Goal: Task Accomplishment & Management: Manage account settings

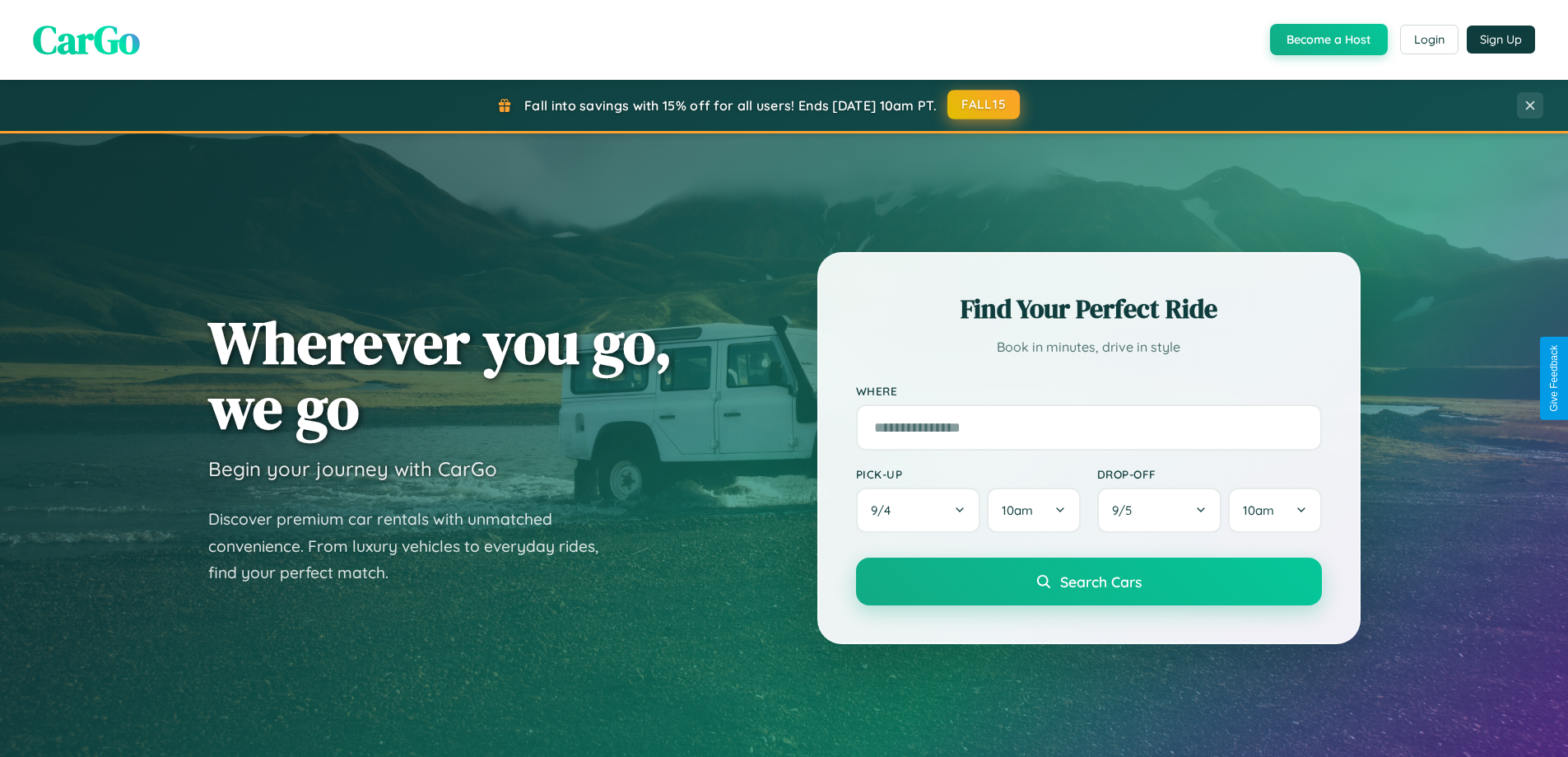
click at [984, 105] on button "FALL15" at bounding box center [984, 105] width 73 height 29
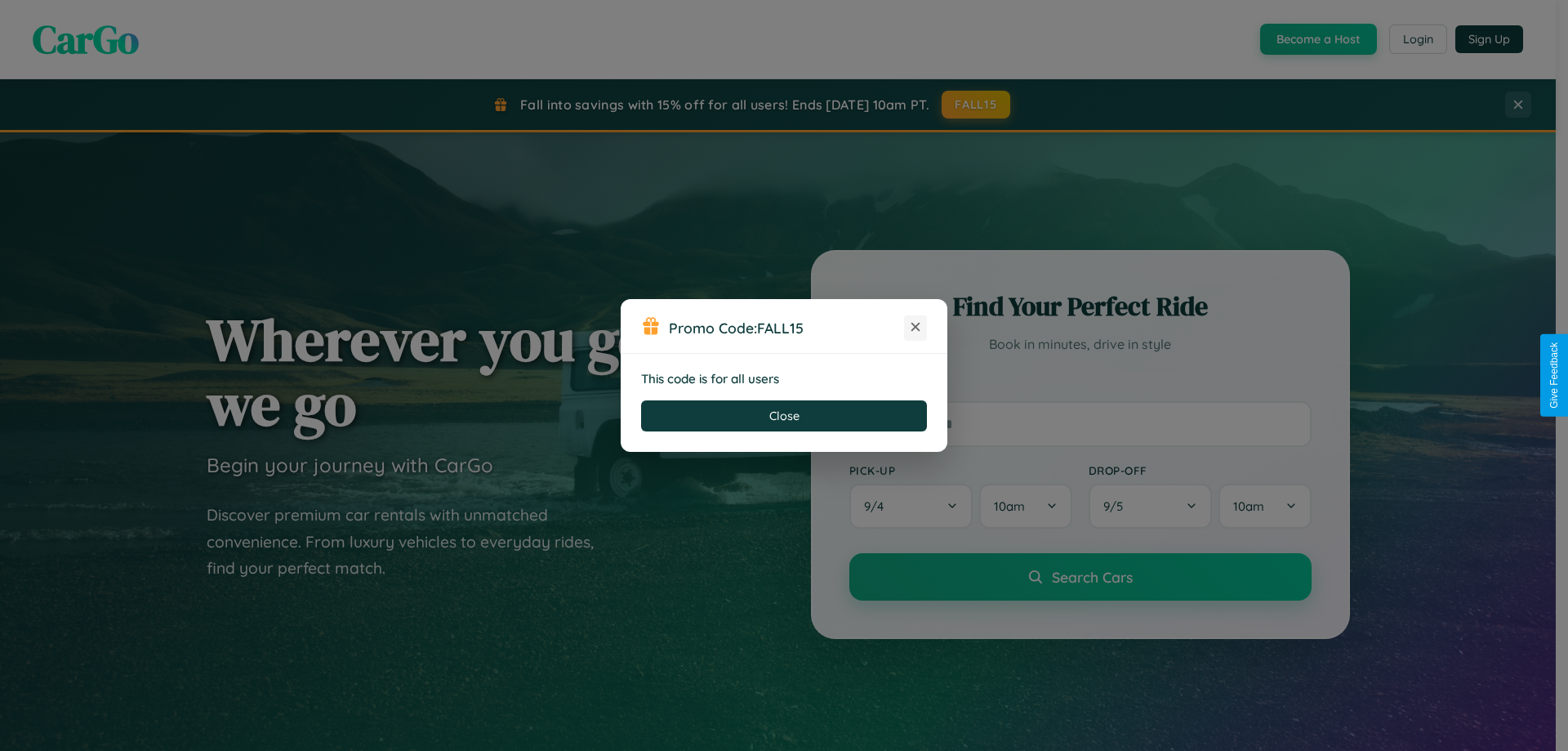
click at [916, 327] on icon at bounding box center [915, 327] width 16 height 16
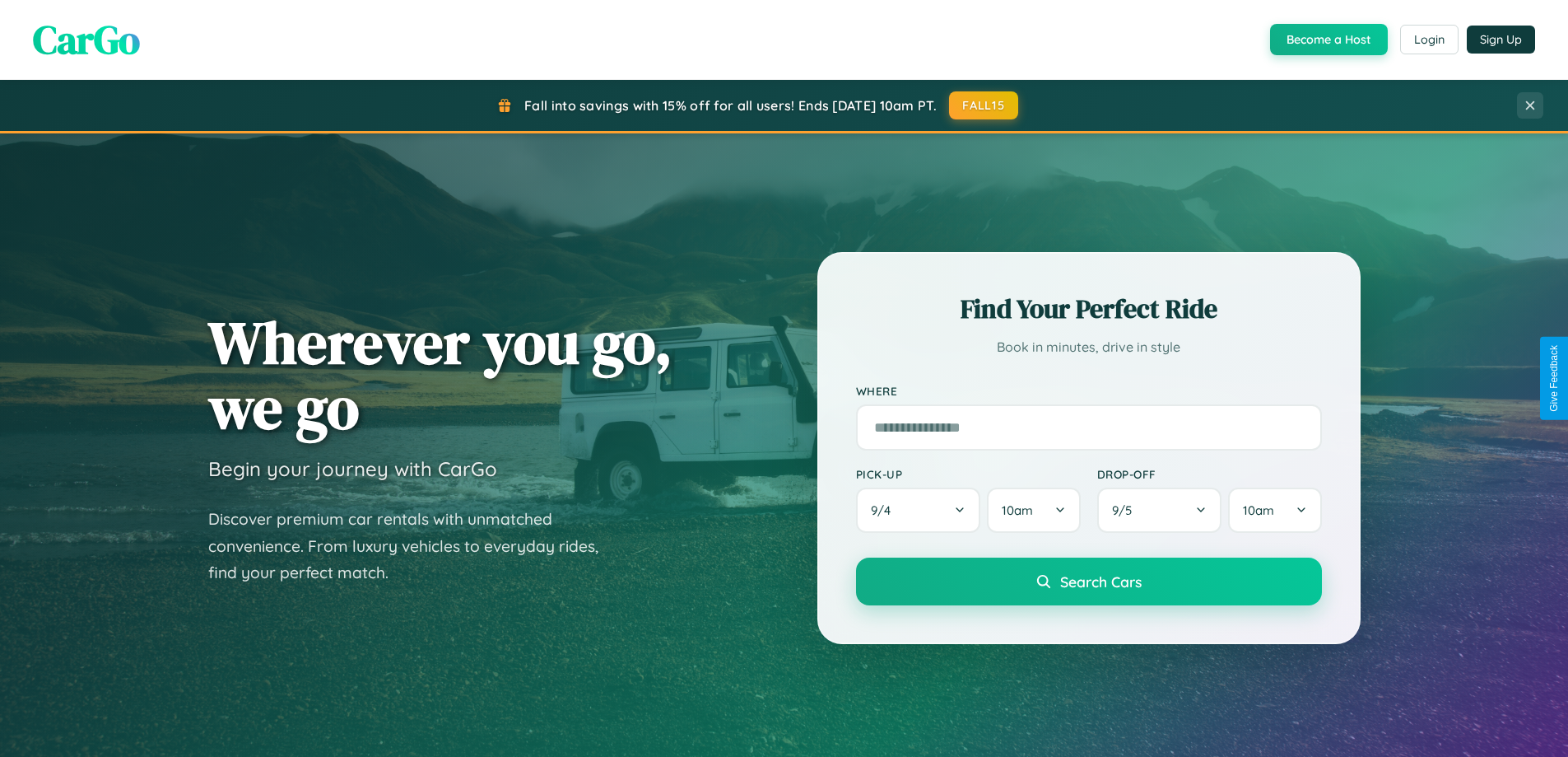
scroll to position [709, 0]
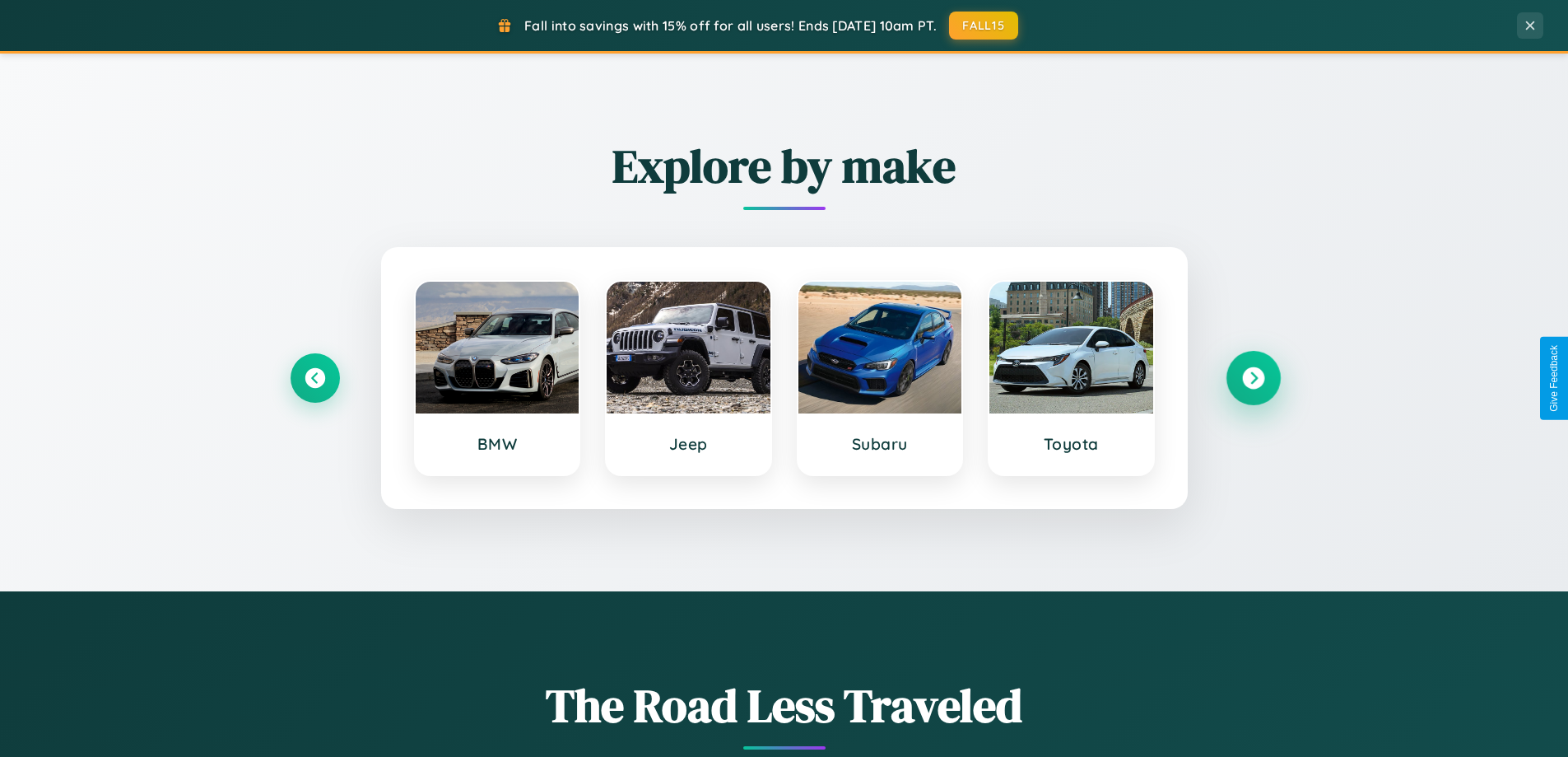
click at [1253, 378] on icon at bounding box center [1253, 378] width 23 height 23
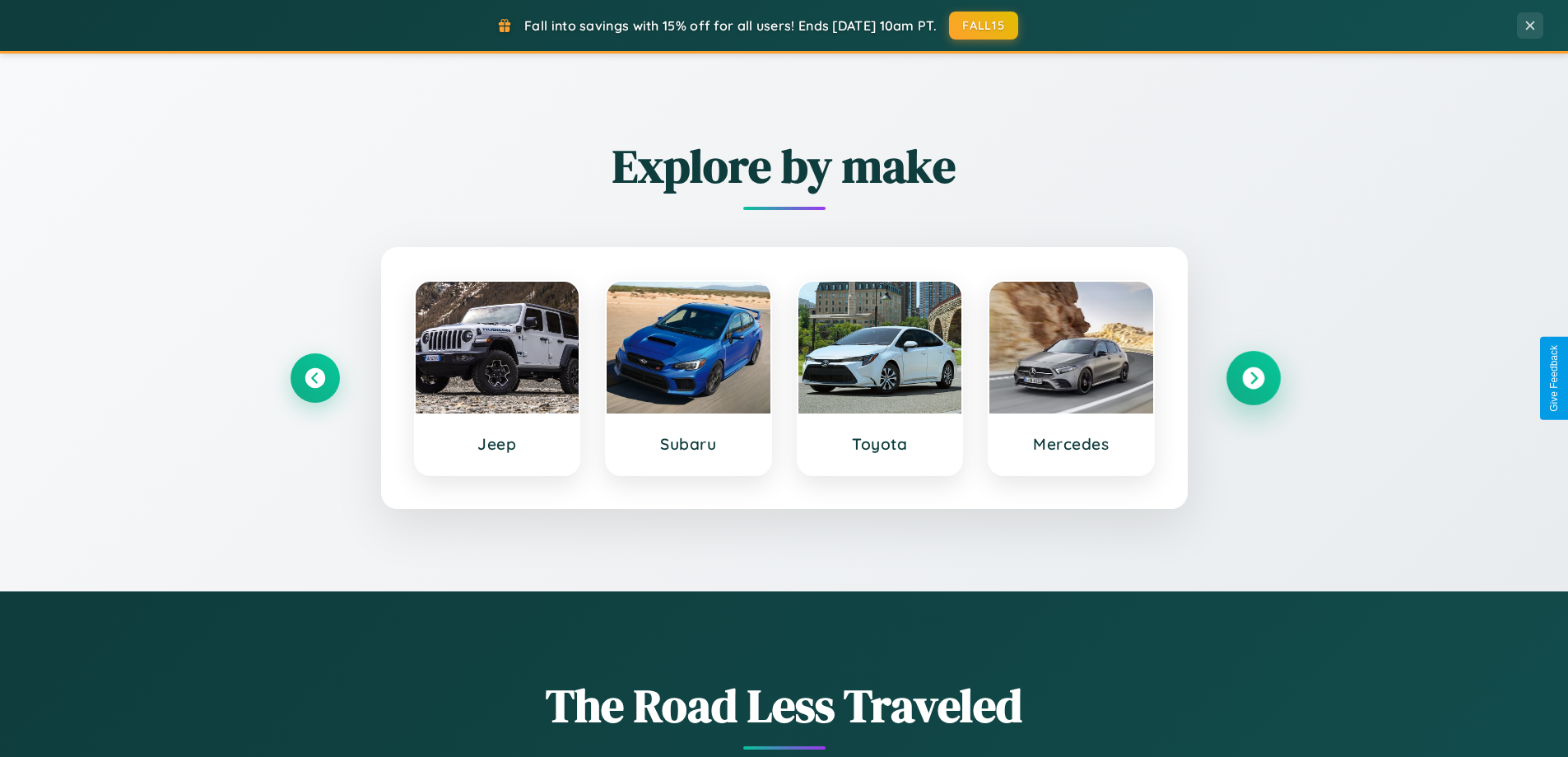
click at [1253, 378] on icon at bounding box center [1253, 378] width 23 height 23
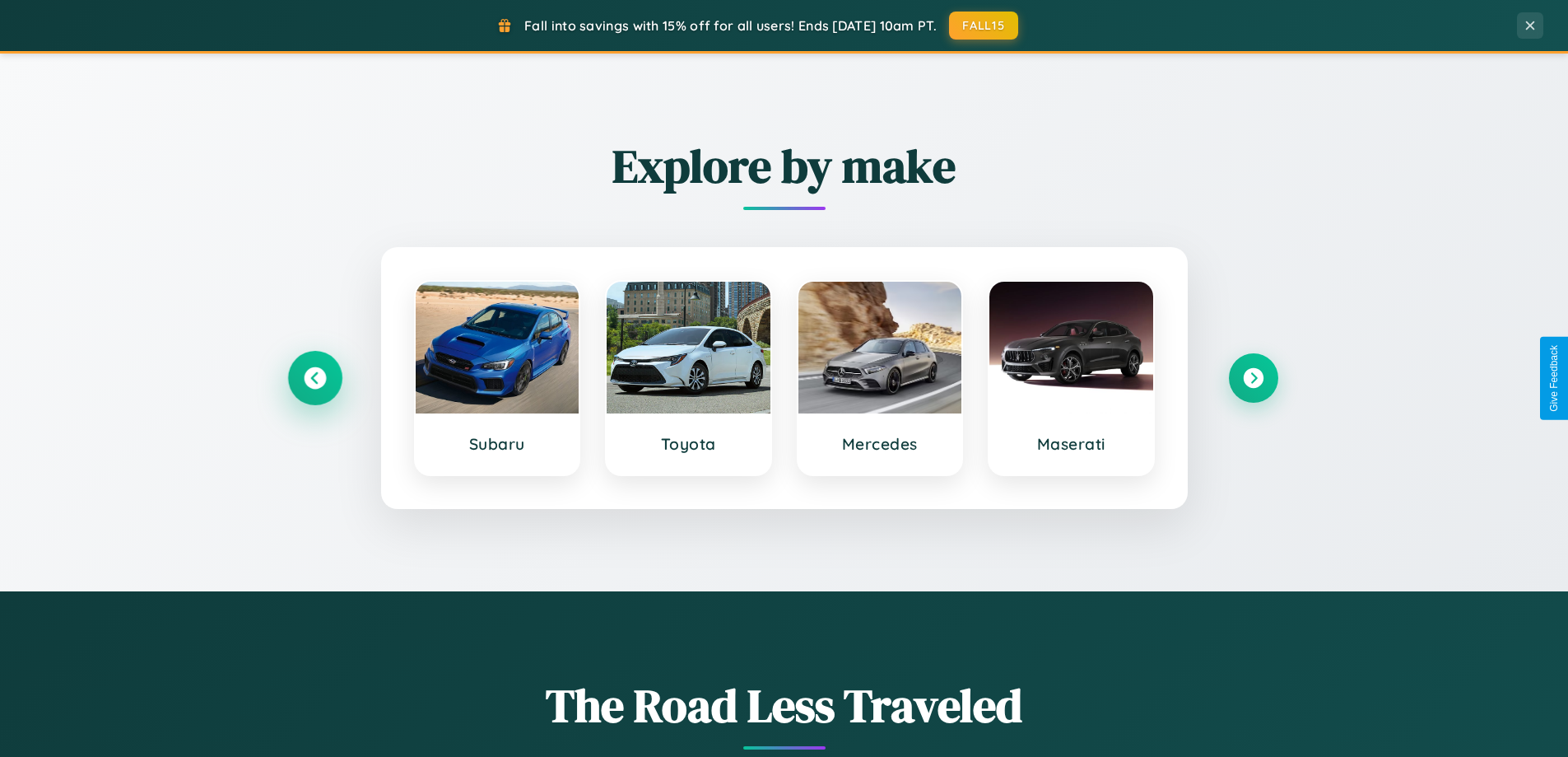
click at [314, 378] on icon at bounding box center [315, 378] width 23 height 23
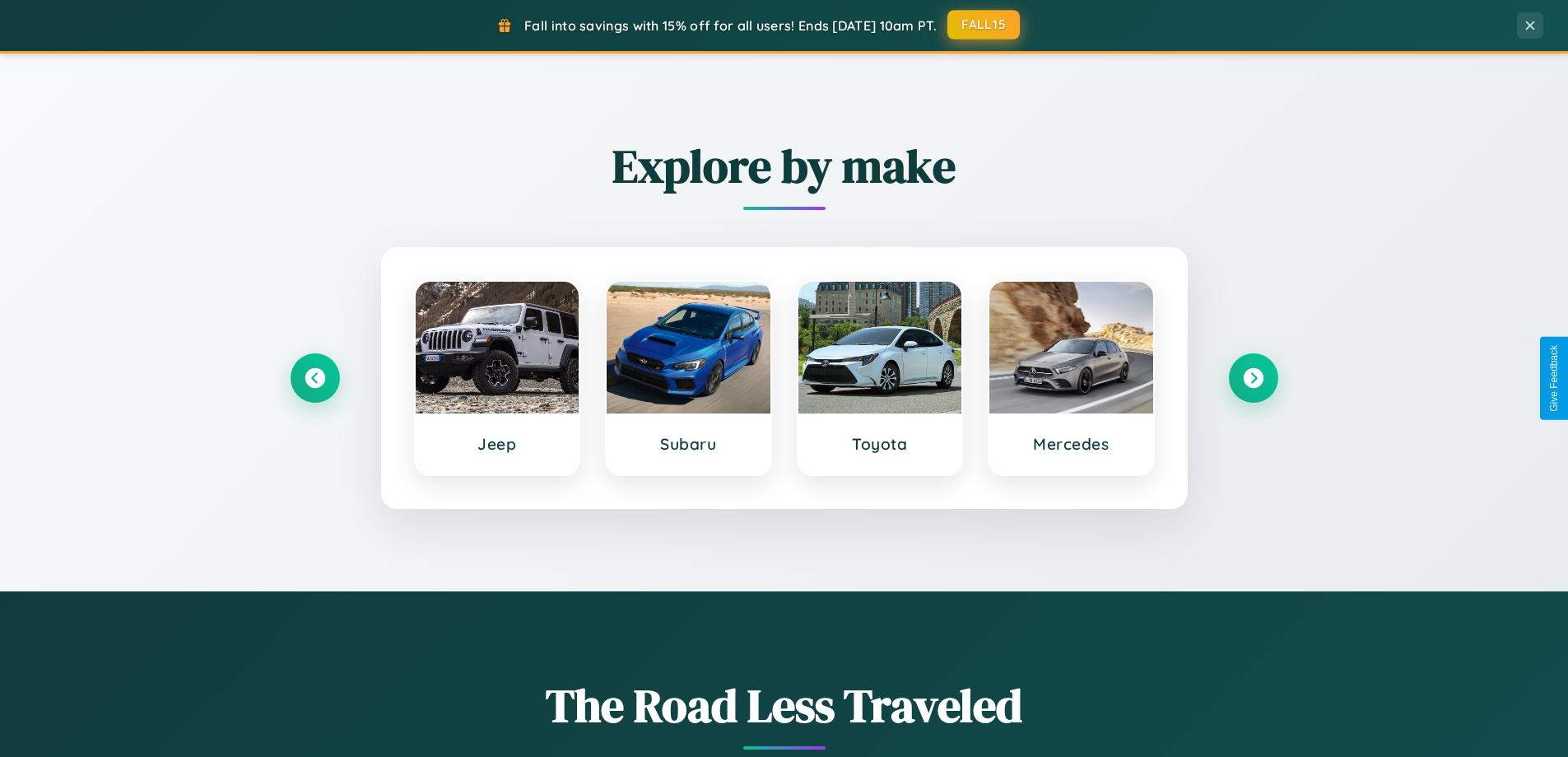
click at [984, 25] on button "FALL15" at bounding box center [984, 24] width 73 height 29
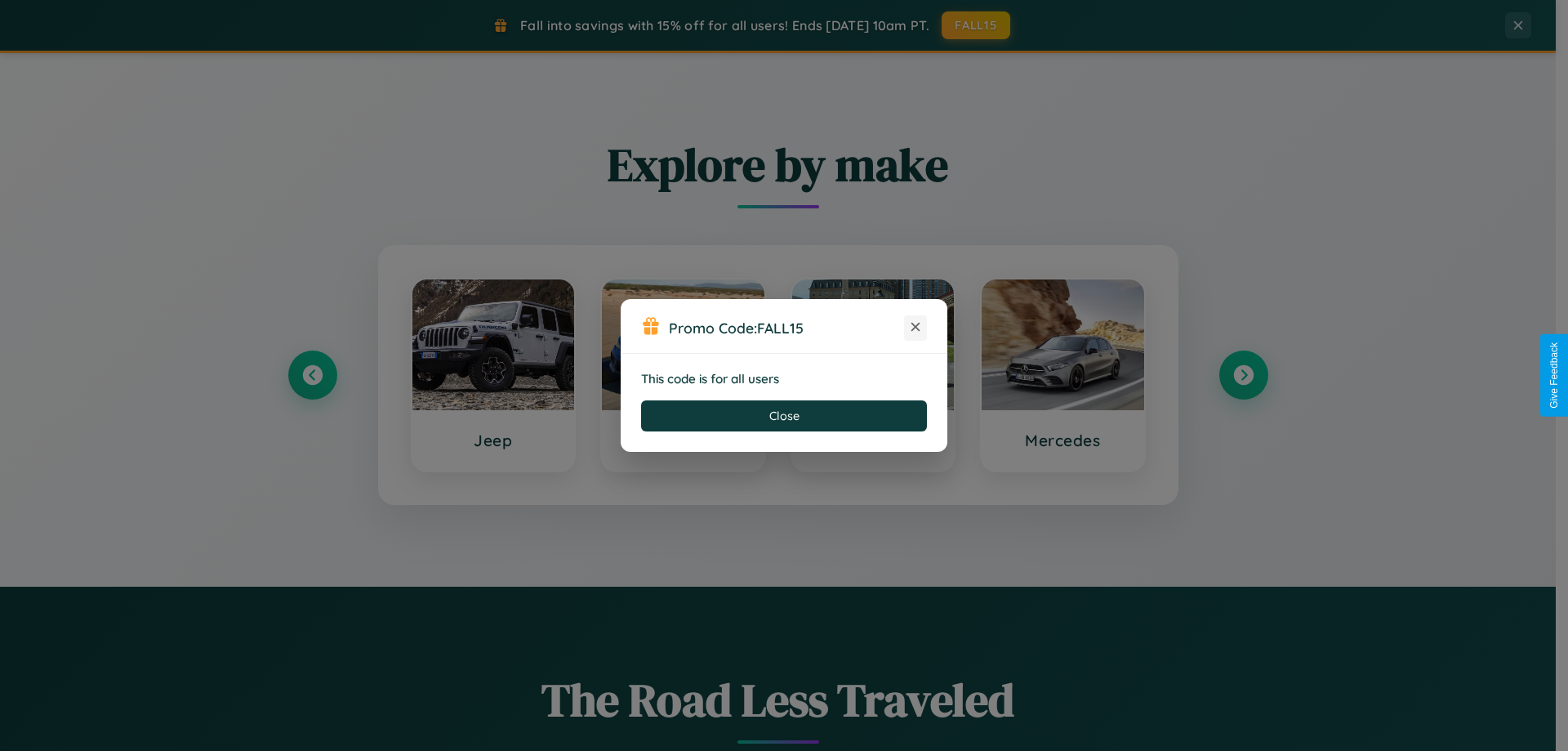
click at [916, 327] on icon at bounding box center [915, 327] width 16 height 16
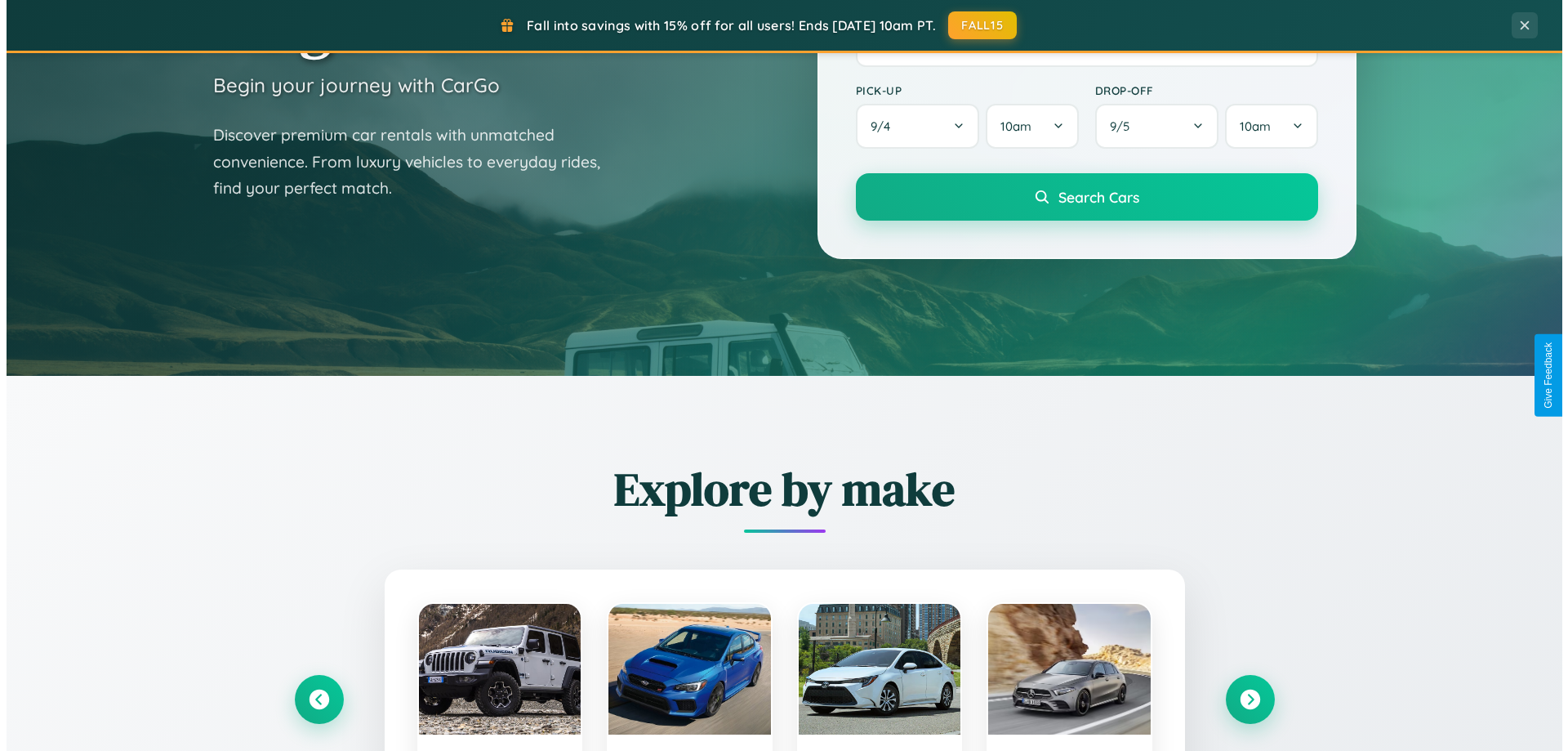
scroll to position [0, 0]
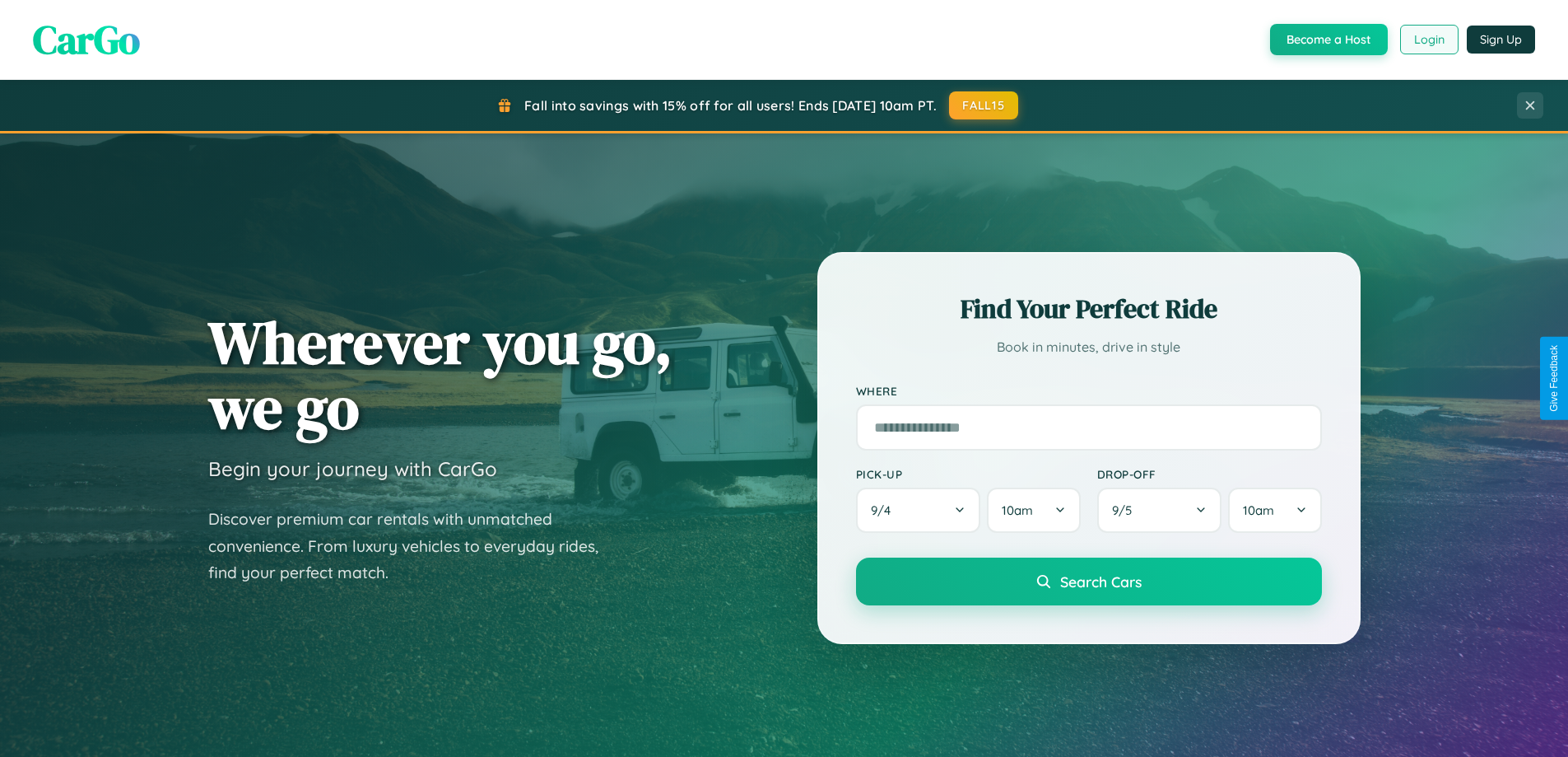
click at [1428, 40] on button "Login" at bounding box center [1429, 40] width 58 height 29
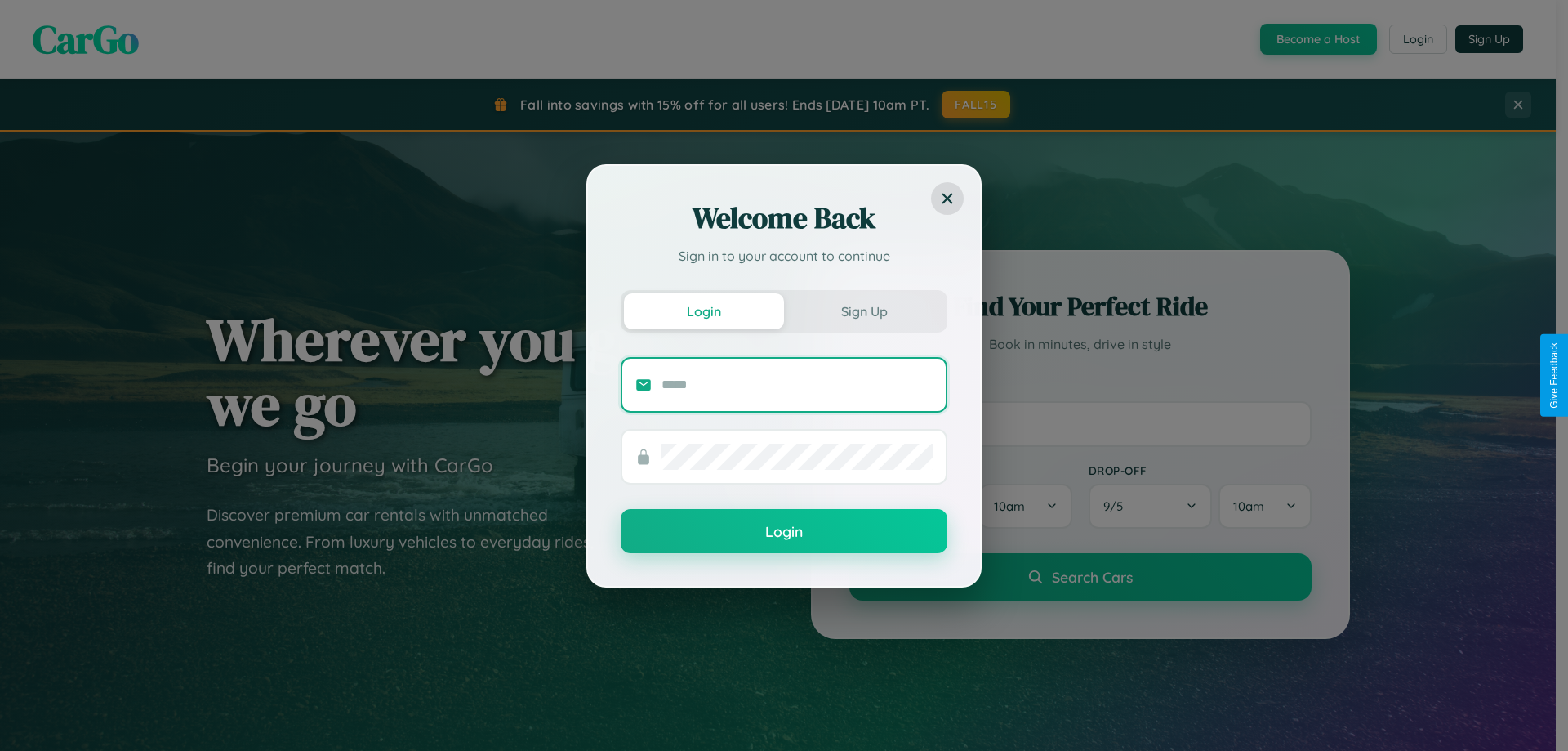
click at [797, 384] on input "text" at bounding box center [797, 384] width 272 height 26
type input "**********"
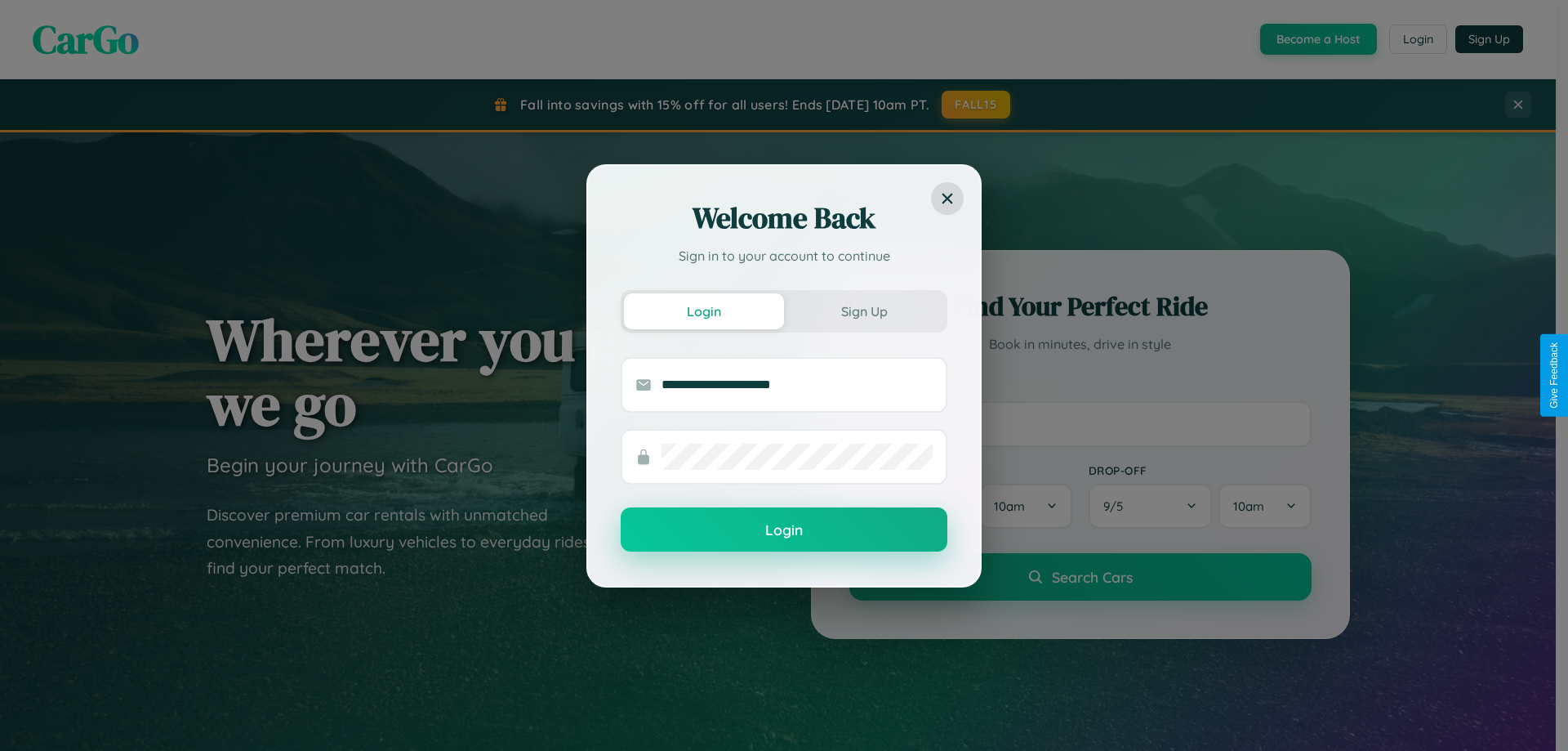
click at [784, 529] on button "Login" at bounding box center [784, 528] width 326 height 44
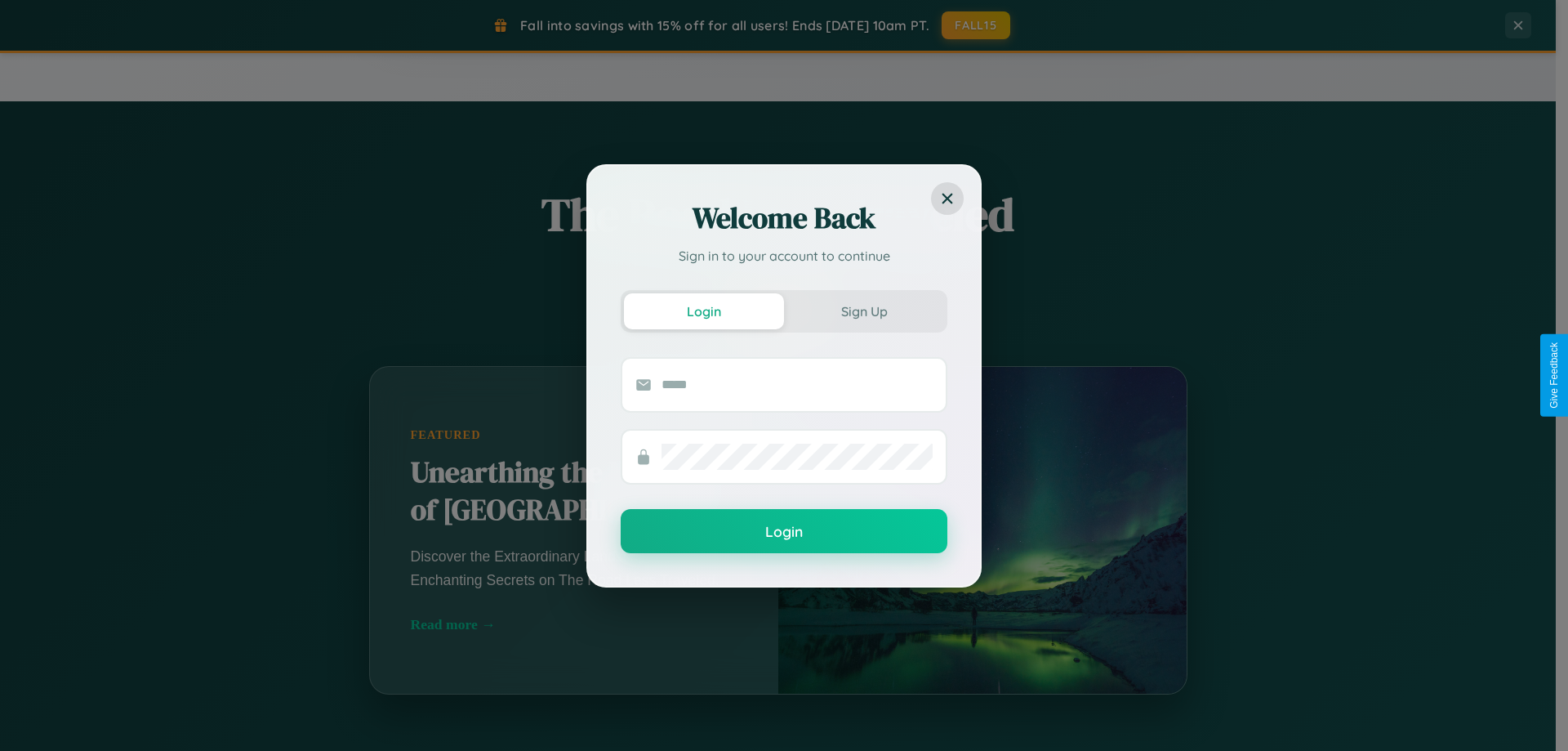
scroll to position [1914, 0]
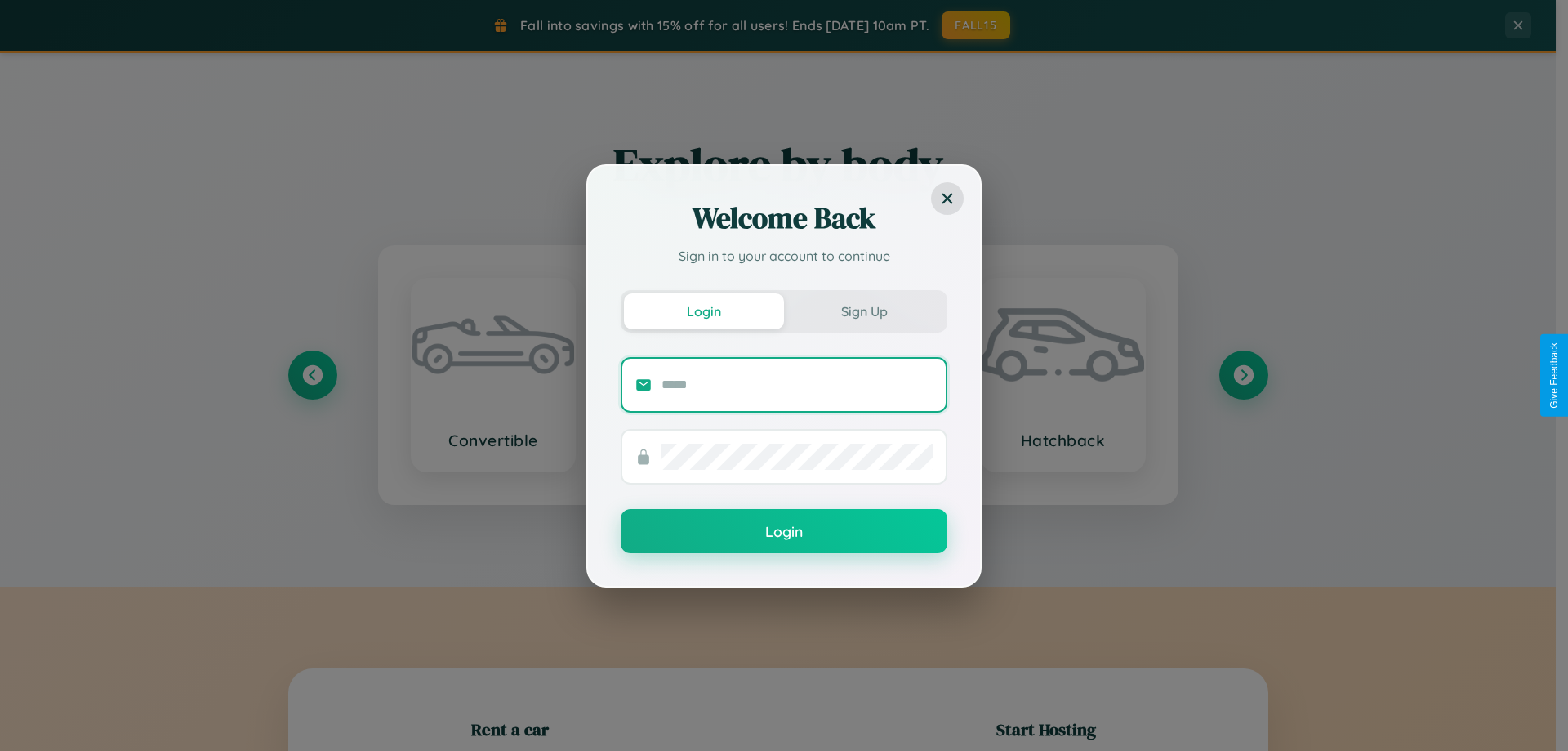
click at [683, 375] on input "text" at bounding box center [797, 384] width 272 height 26
